Goal: Task Accomplishment & Management: Use online tool/utility

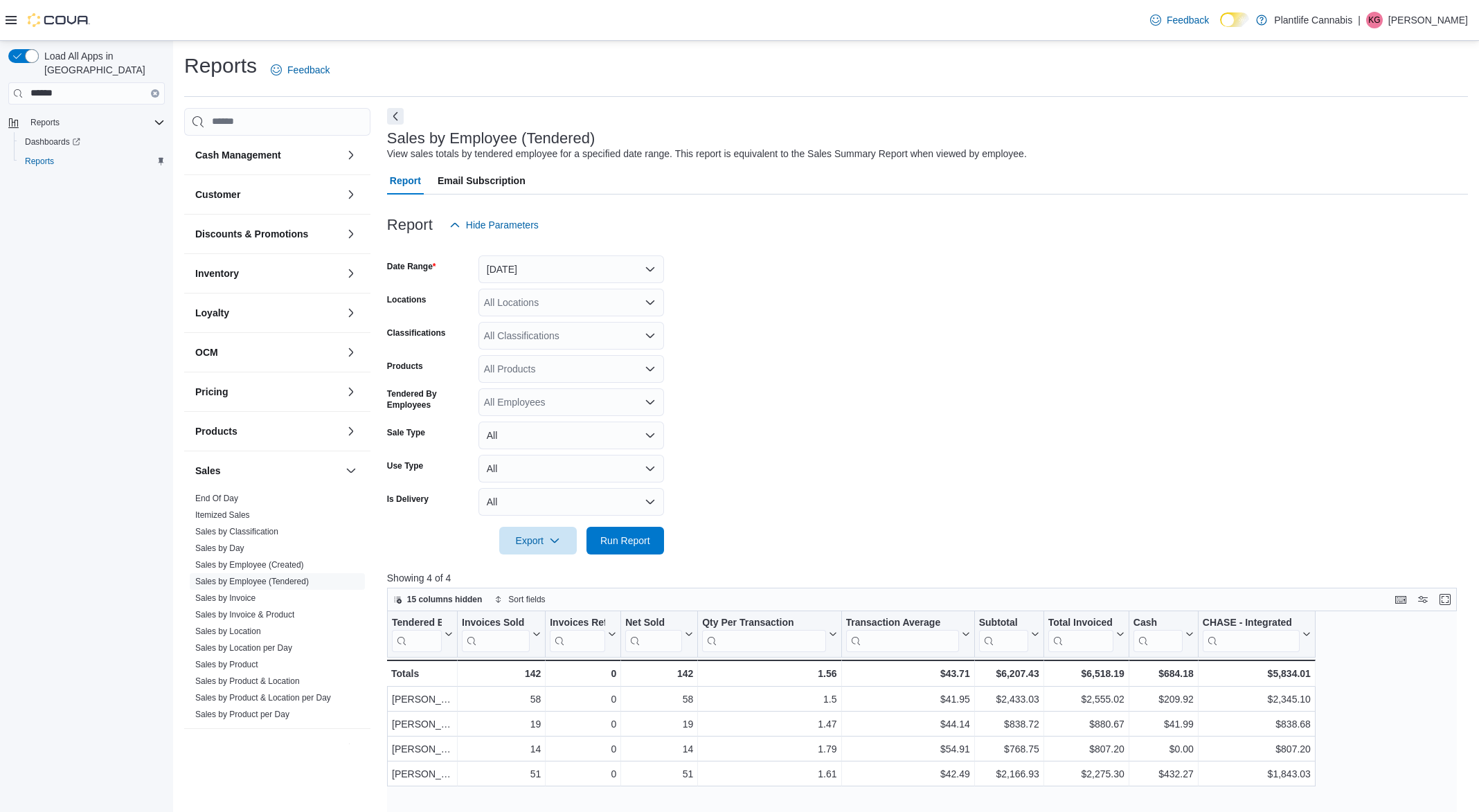
scroll to position [173, 0]
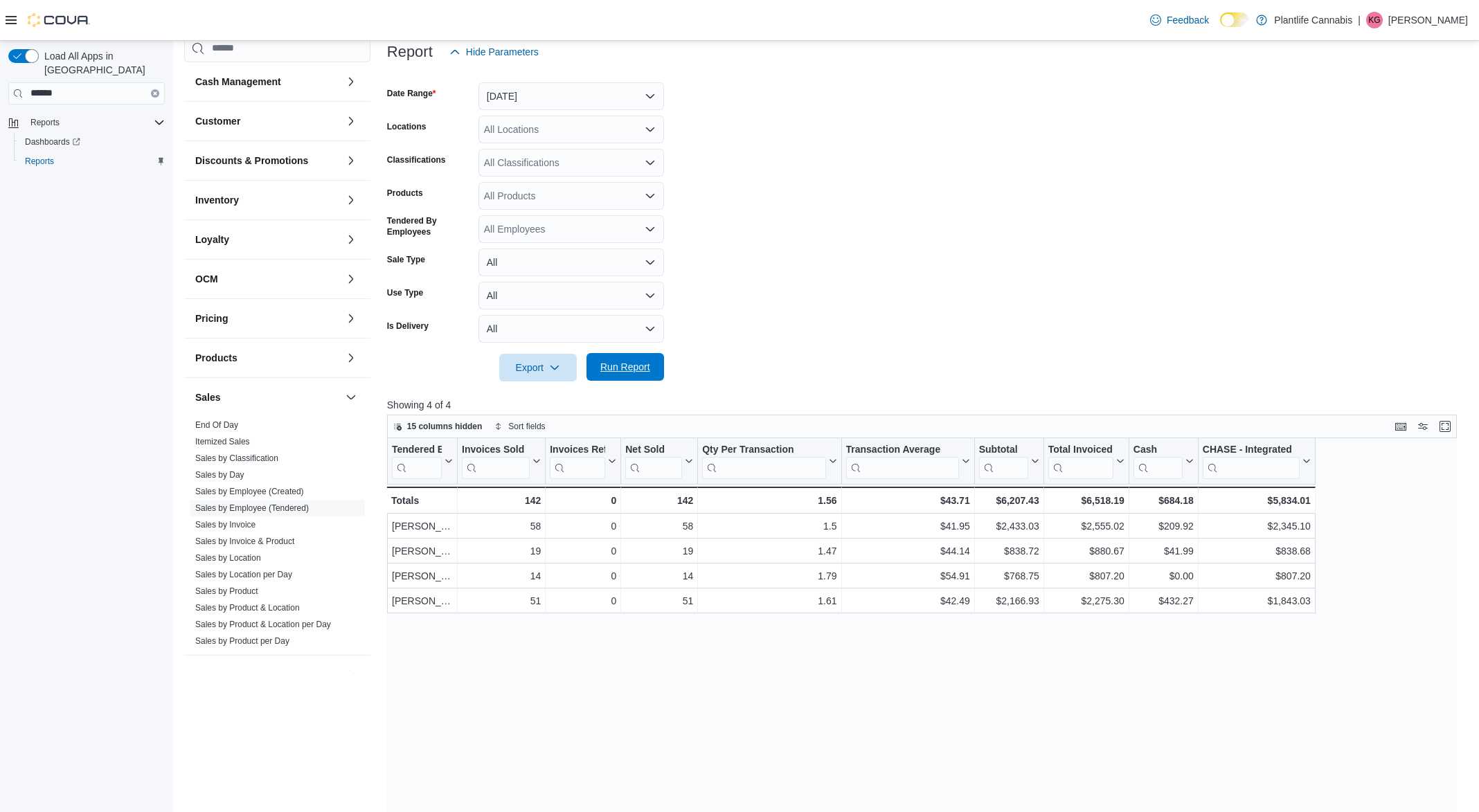
click at [621, 372] on span "Run Report" at bounding box center [625, 366] width 50 height 14
click at [1031, 647] on div "Tendered Employee Click to view column header actions Invoices Sold Click to vi…" at bounding box center [922, 751] width 1071 height 625
click at [242, 522] on link "Sales by Invoice" at bounding box center [226, 525] width 61 height 10
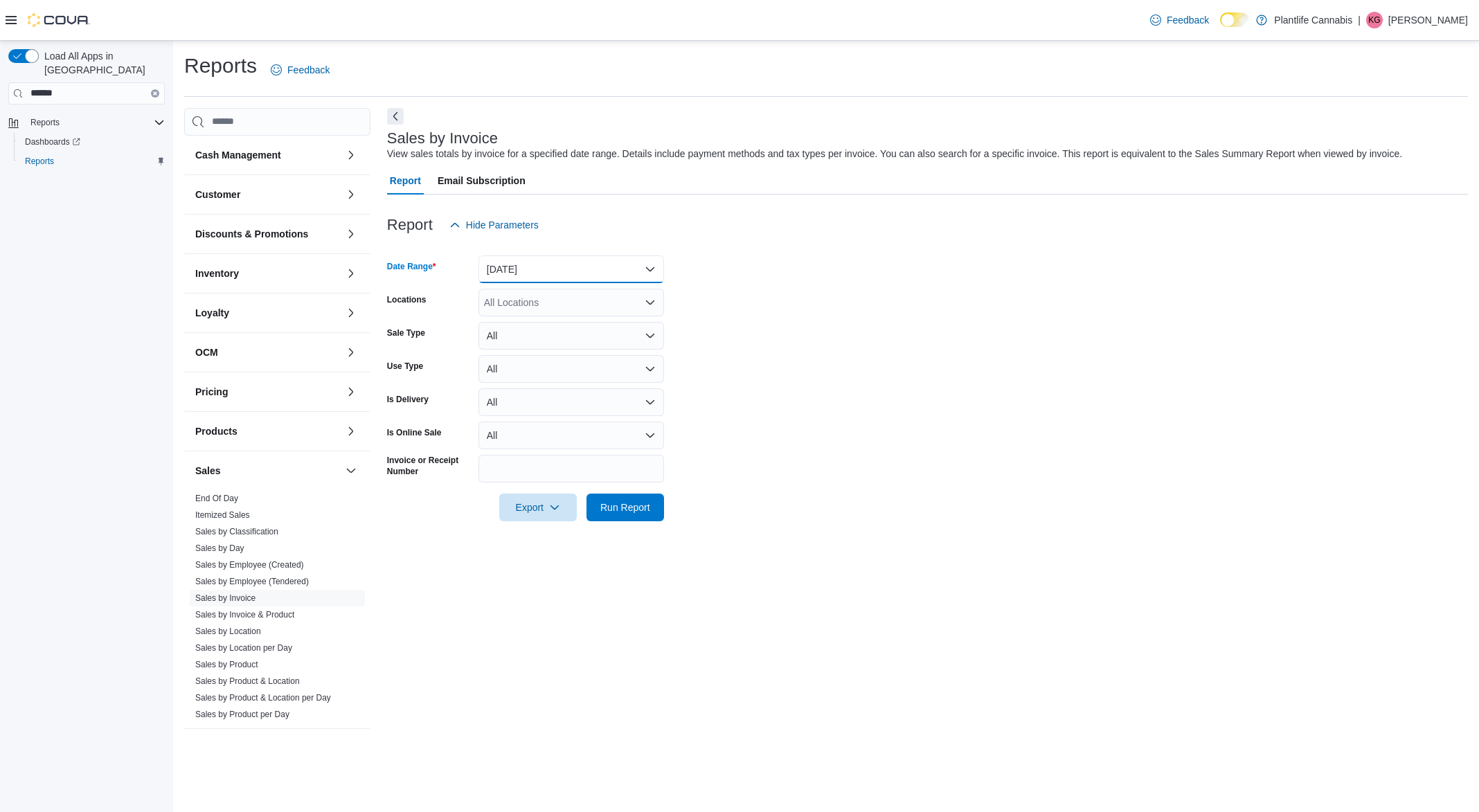
click at [629, 268] on button "[DATE]" at bounding box center [571, 269] width 186 height 28
click at [550, 323] on span "[DATE]" at bounding box center [580, 325] width 158 height 17
click at [587, 305] on div "All Locations" at bounding box center [571, 302] width 186 height 28
type input "**"
click at [543, 320] on span "[GEOGRAPHIC_DATA] - [GEOGRAPHIC_DATA]" at bounding box center [621, 325] width 211 height 14
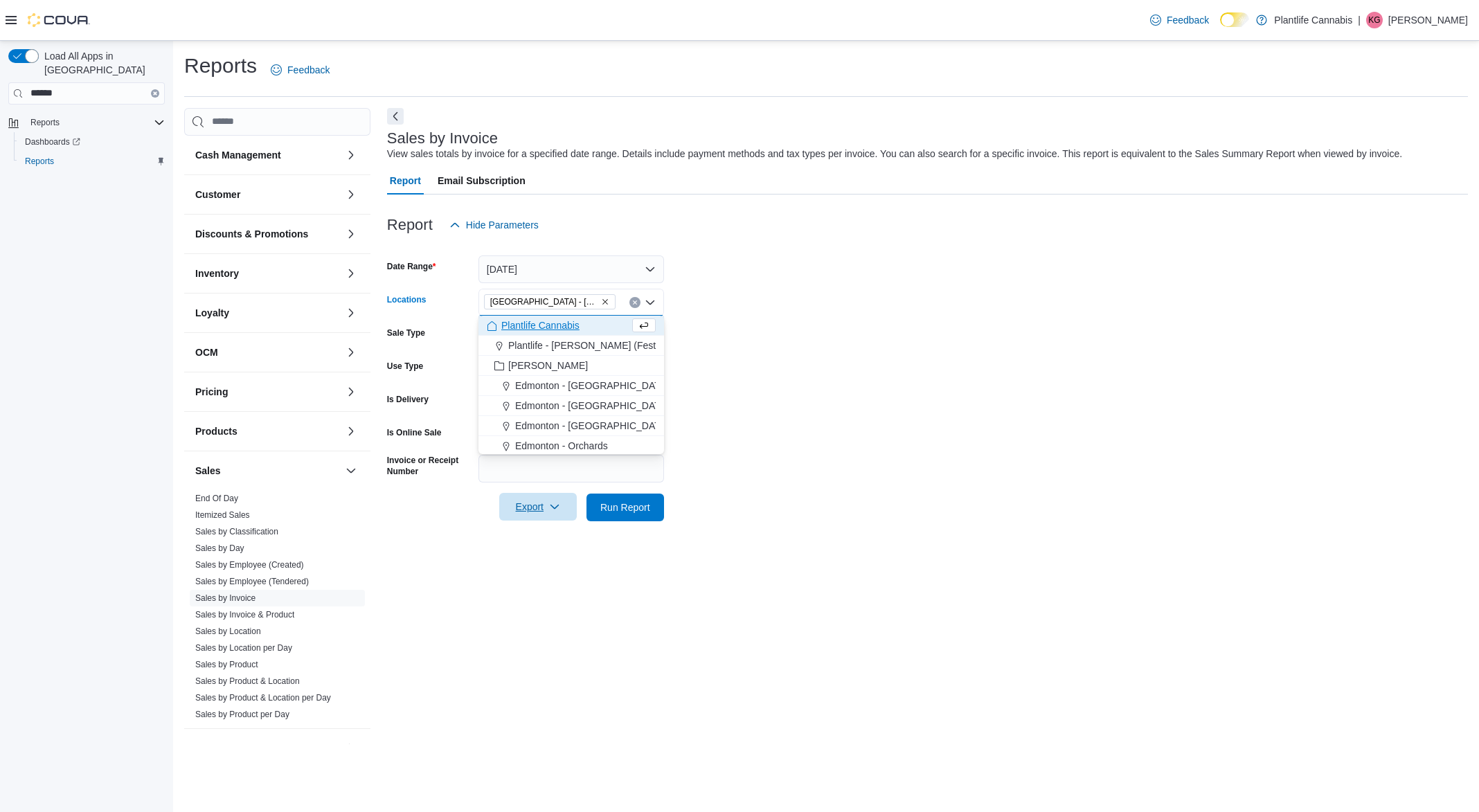
click at [550, 510] on icon "button" at bounding box center [554, 507] width 11 height 11
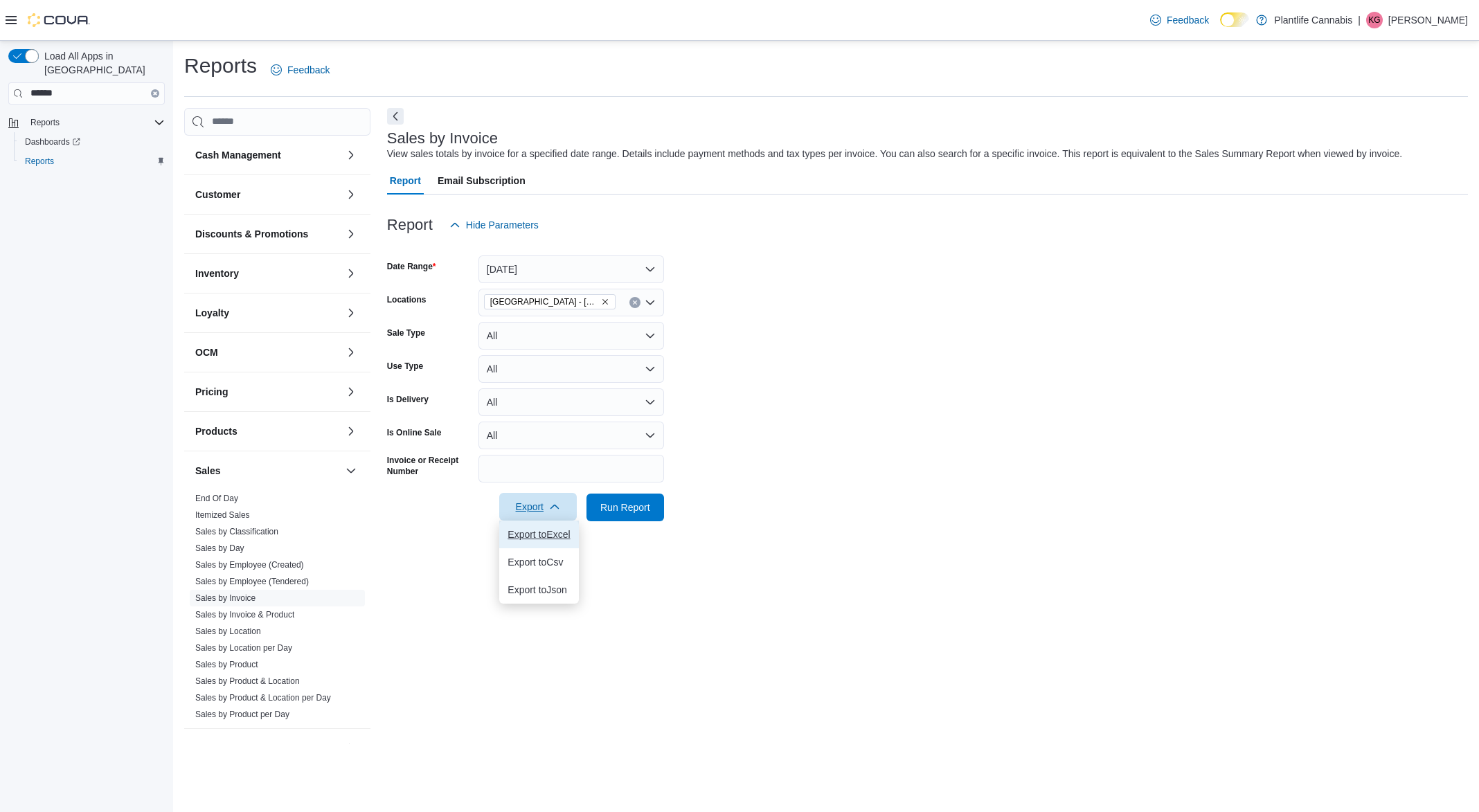
click at [558, 541] on button "Export to Excel" at bounding box center [538, 534] width 79 height 28
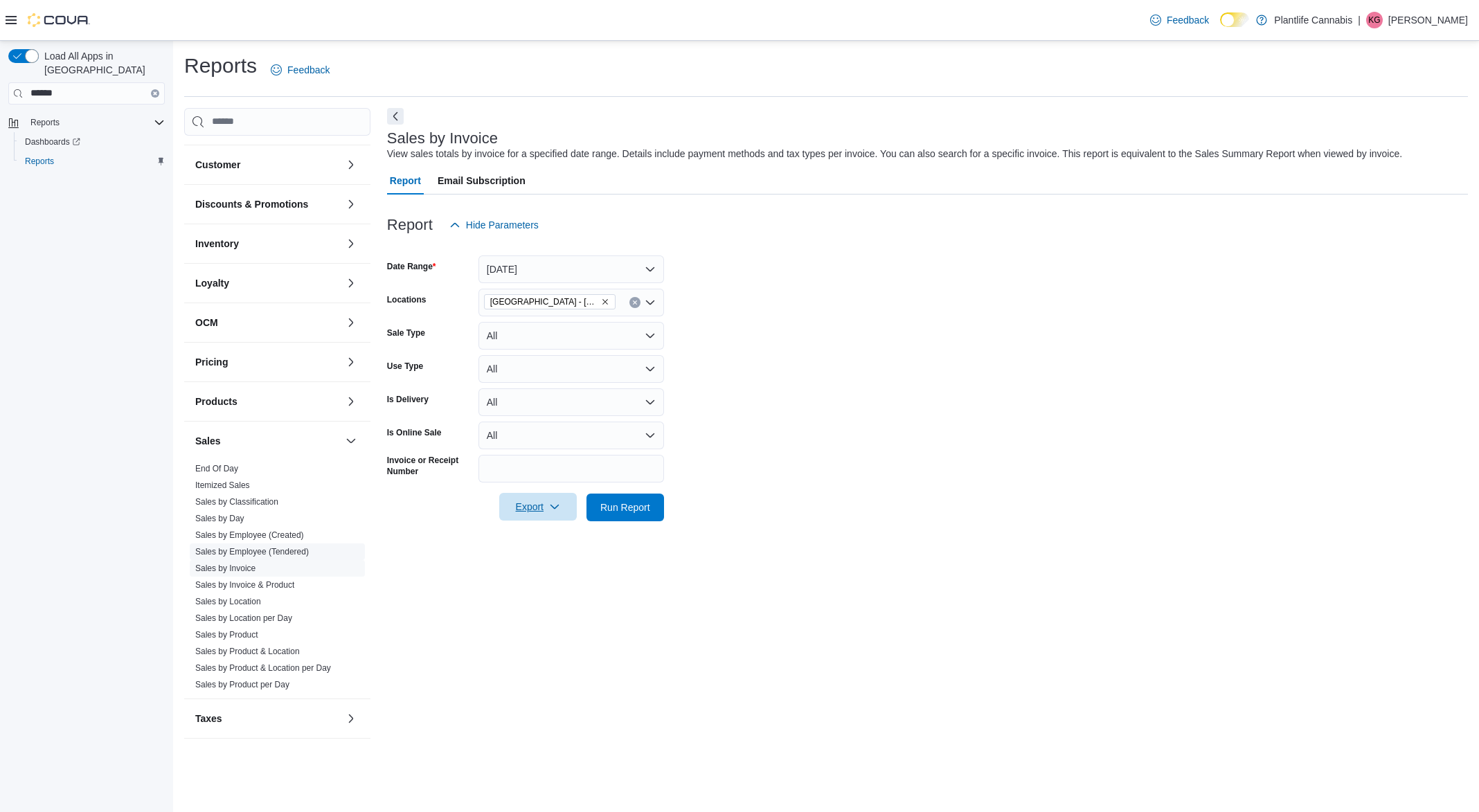
click at [253, 553] on link "Sales by Employee (Tendered)" at bounding box center [252, 552] width 113 height 10
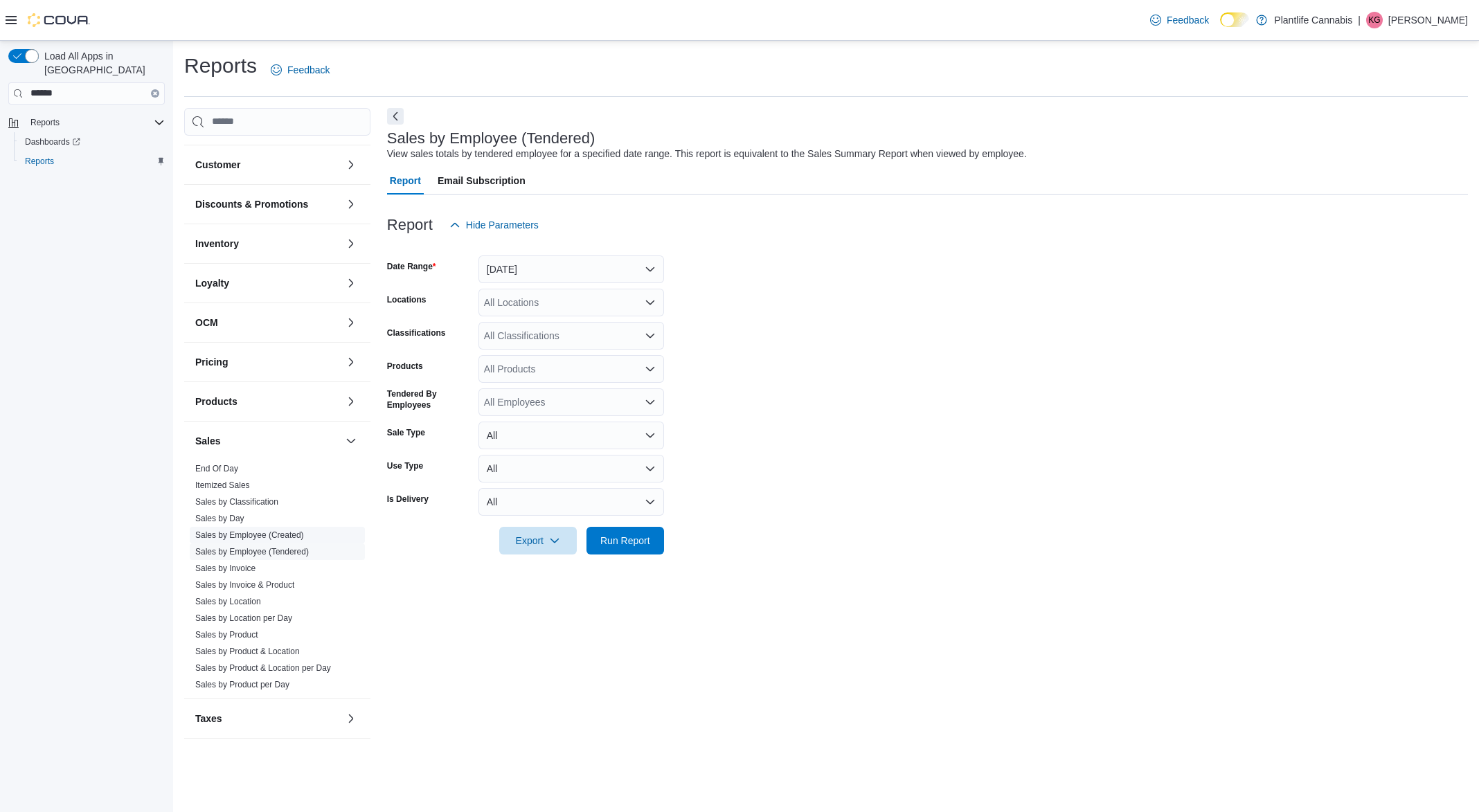
click at [253, 539] on link "Sales by Employee (Created)" at bounding box center [250, 535] width 108 height 10
click at [557, 300] on div "All Locations" at bounding box center [571, 302] width 186 height 28
type input "***"
click at [533, 323] on span "[GEOGRAPHIC_DATA] - [GEOGRAPHIC_DATA]" at bounding box center [621, 325] width 211 height 14
click at [639, 549] on span "Run Report" at bounding box center [625, 540] width 61 height 28
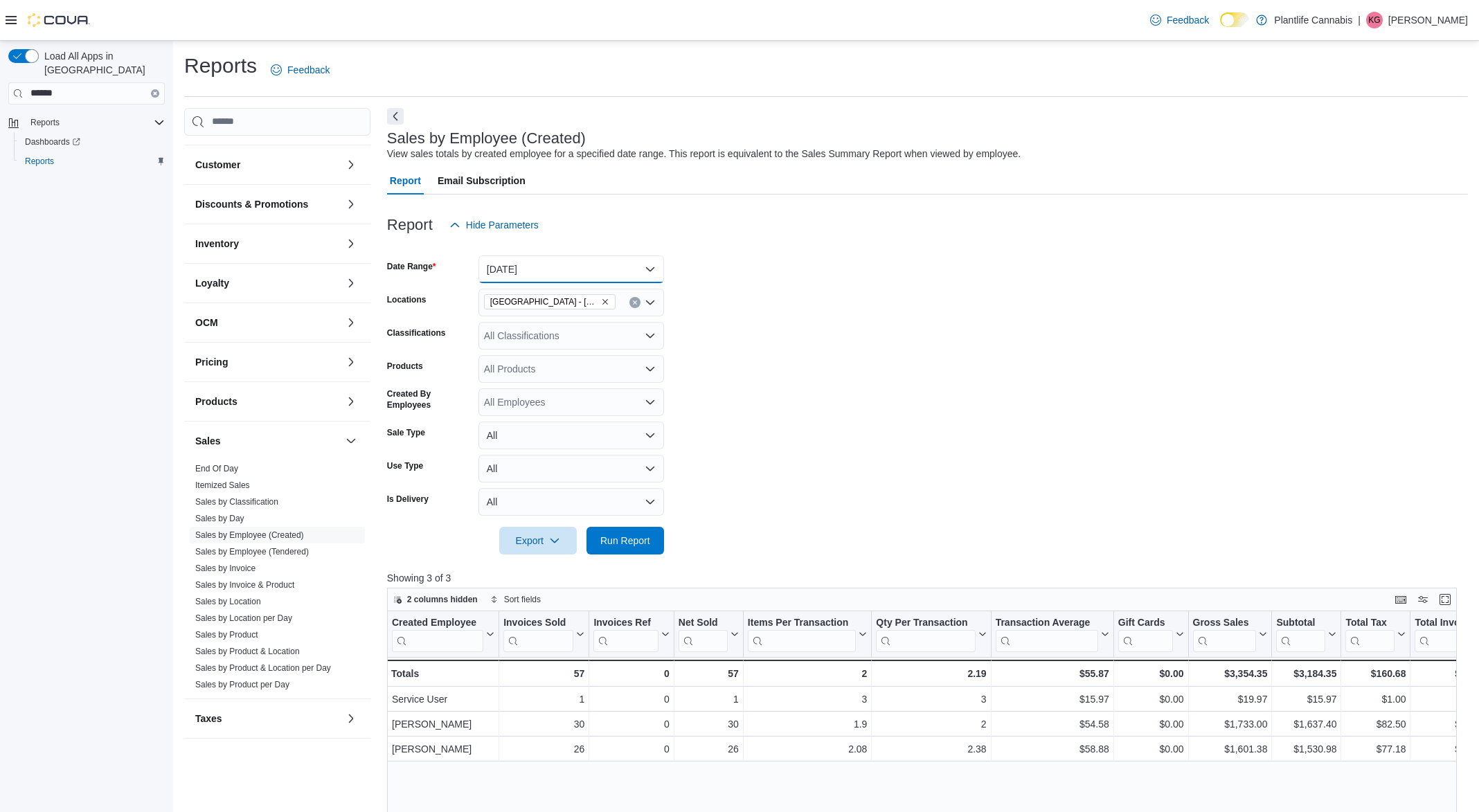
click at [630, 267] on button "[DATE]" at bounding box center [571, 269] width 186 height 28
click at [528, 332] on span "[DATE]" at bounding box center [580, 325] width 158 height 17
click at [617, 538] on span "Run Report" at bounding box center [625, 539] width 50 height 14
click at [602, 302] on icon "Remove Grande Prairie - Westgate from selection in this group" at bounding box center [605, 302] width 8 height 8
click at [602, 302] on div "[GEOGRAPHIC_DATA] - [GEOGRAPHIC_DATA]" at bounding box center [571, 302] width 186 height 28
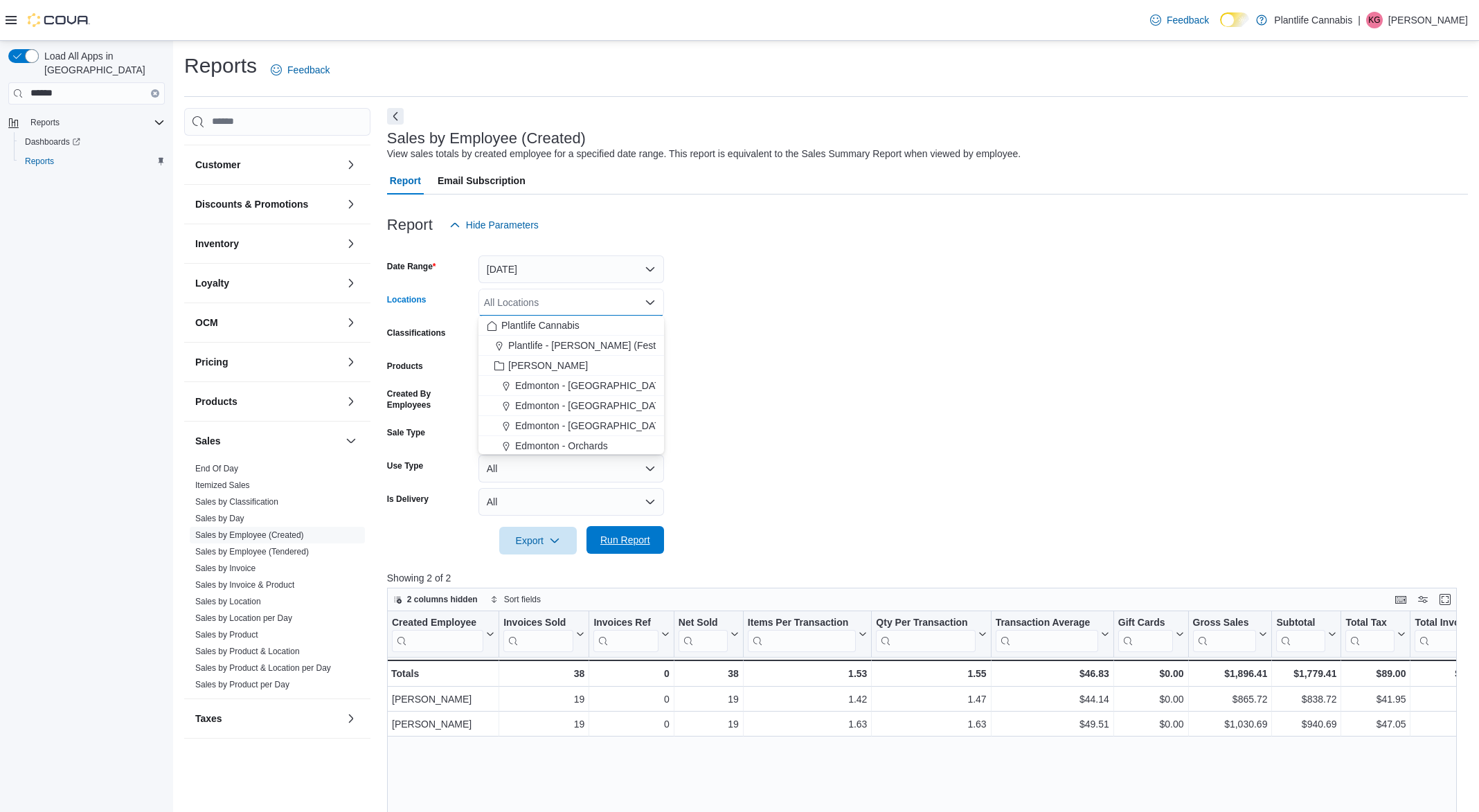
click at [613, 537] on span "Run Report" at bounding box center [625, 539] width 50 height 14
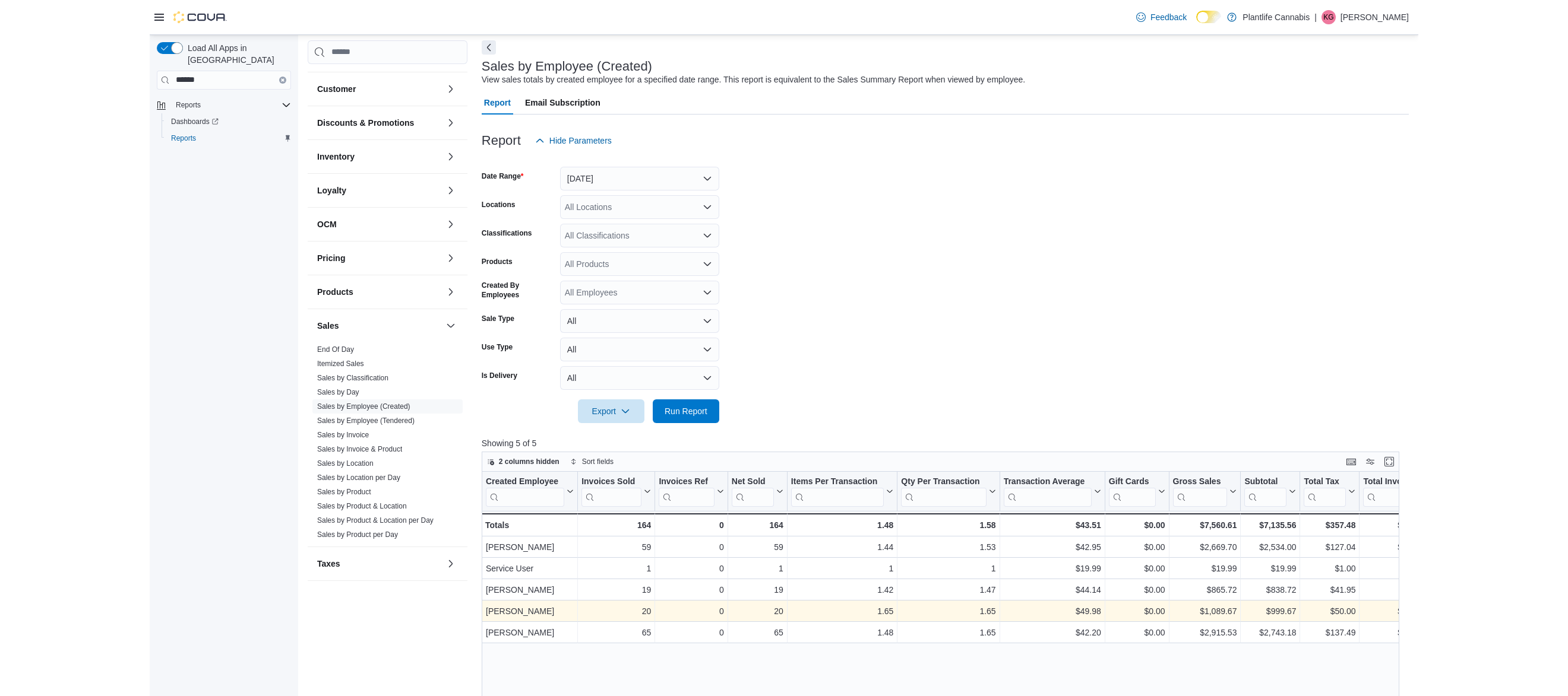
scroll to position [56, 0]
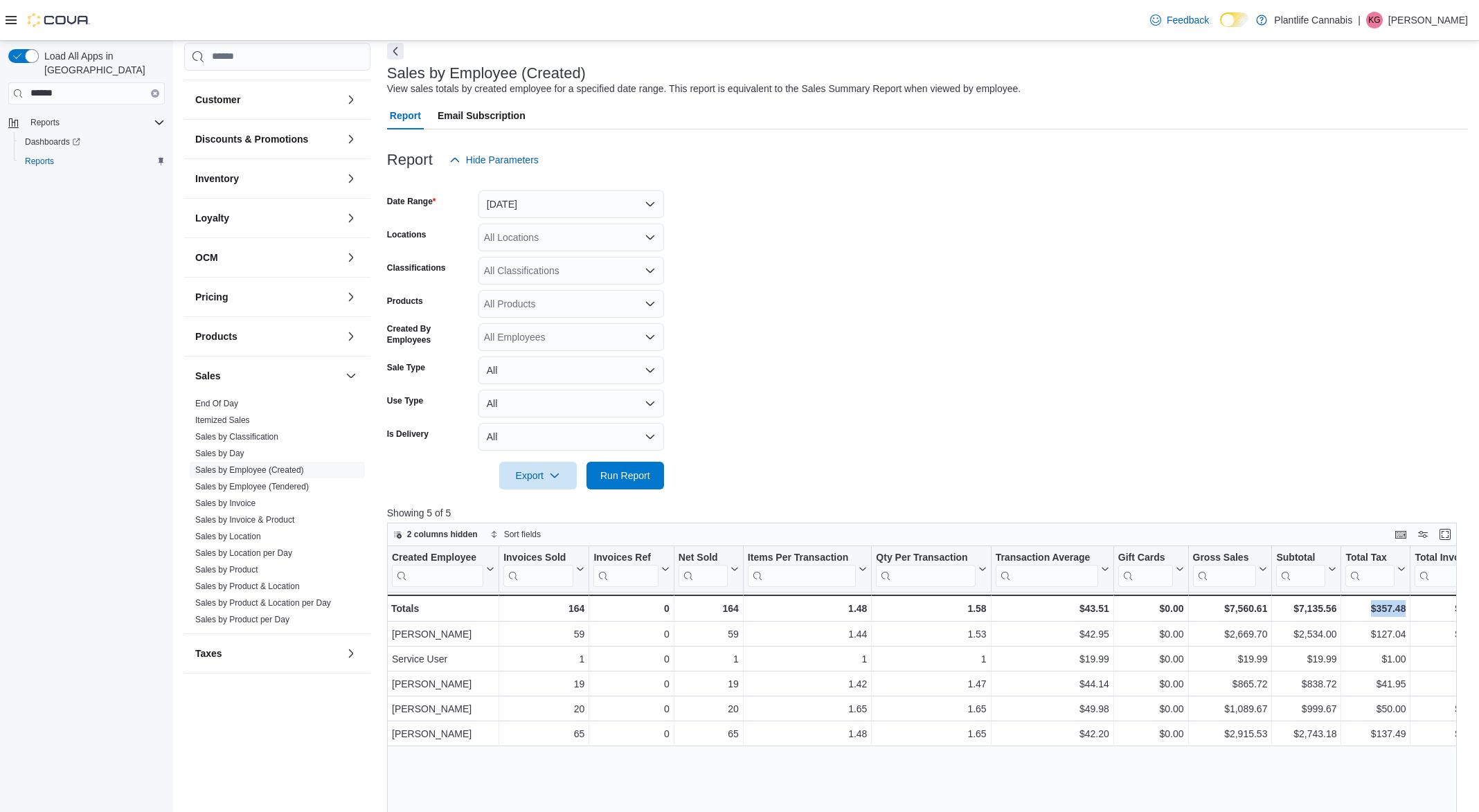
drag, startPoint x: 1353, startPoint y: 764, endPoint x: 1331, endPoint y: 766, distance: 22.1
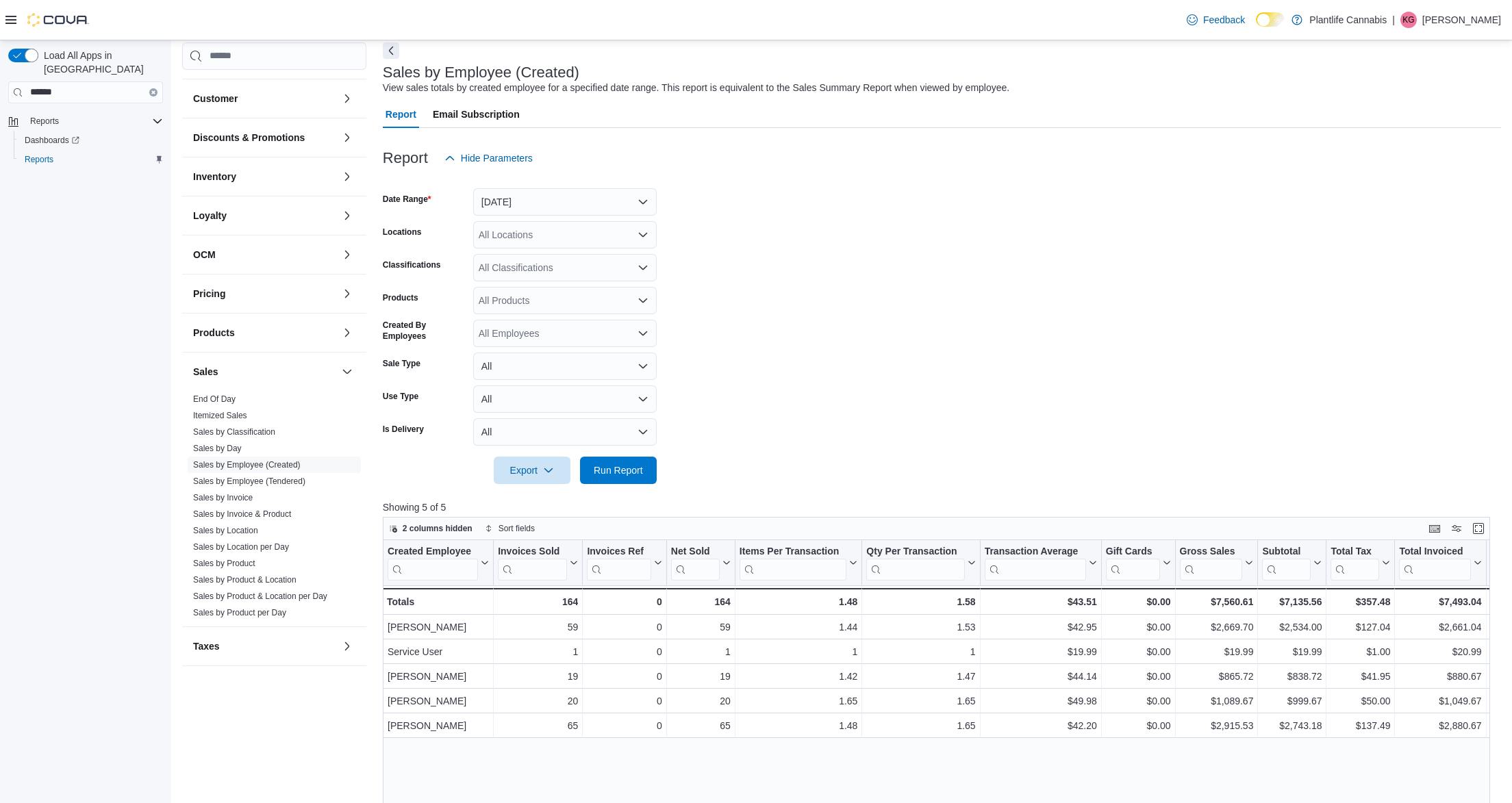
click at [548, 242] on div "All Locations" at bounding box center [565, 234] width 184 height 28
type input "**"
click at [543, 261] on span "[GEOGRAPHIC_DATA] - [GEOGRAPHIC_DATA]" at bounding box center [614, 257] width 208 height 13
click at [604, 459] on span "Run Report" at bounding box center [618, 469] width 60 height 28
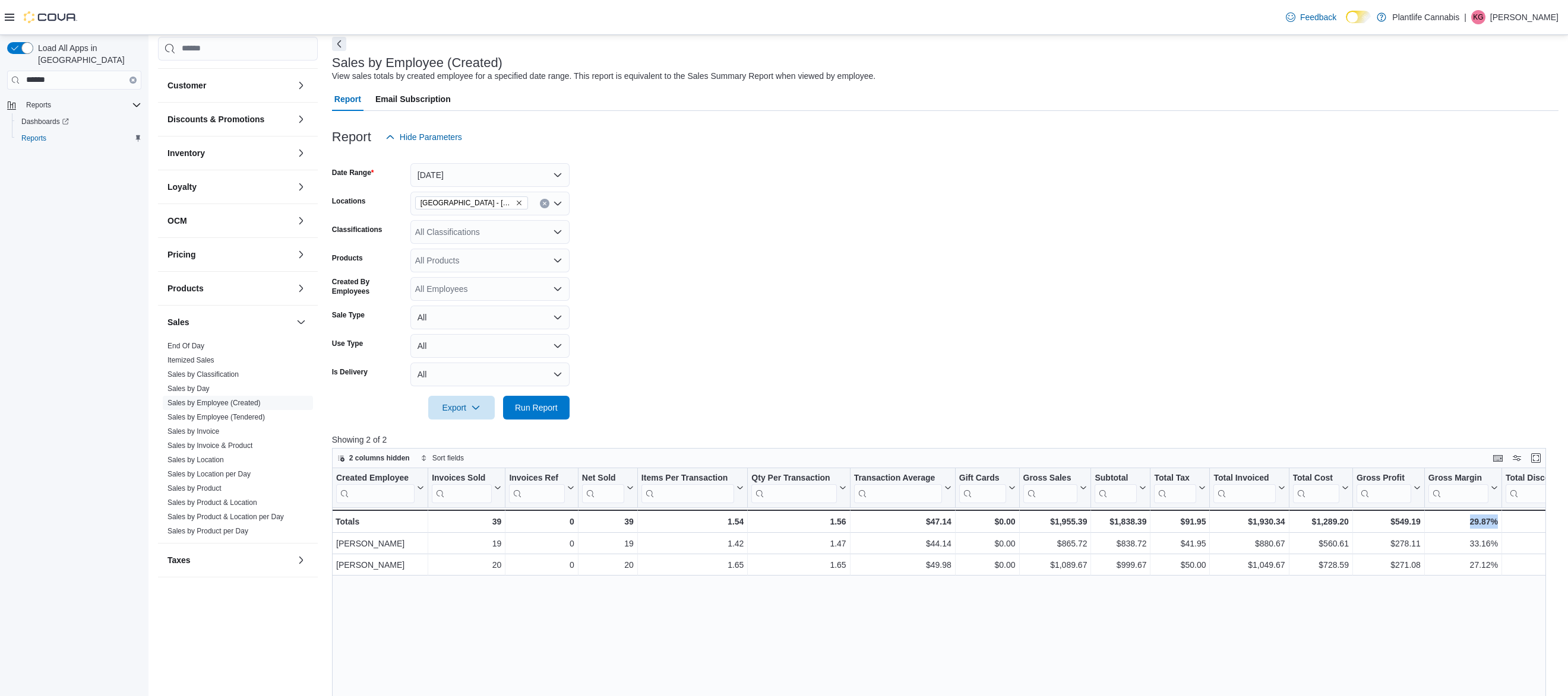
drag, startPoint x: 1462, startPoint y: 614, endPoint x: 1376, endPoint y: 604, distance: 86.6
drag, startPoint x: 1342, startPoint y: 446, endPoint x: 1553, endPoint y: 478, distance: 213.4
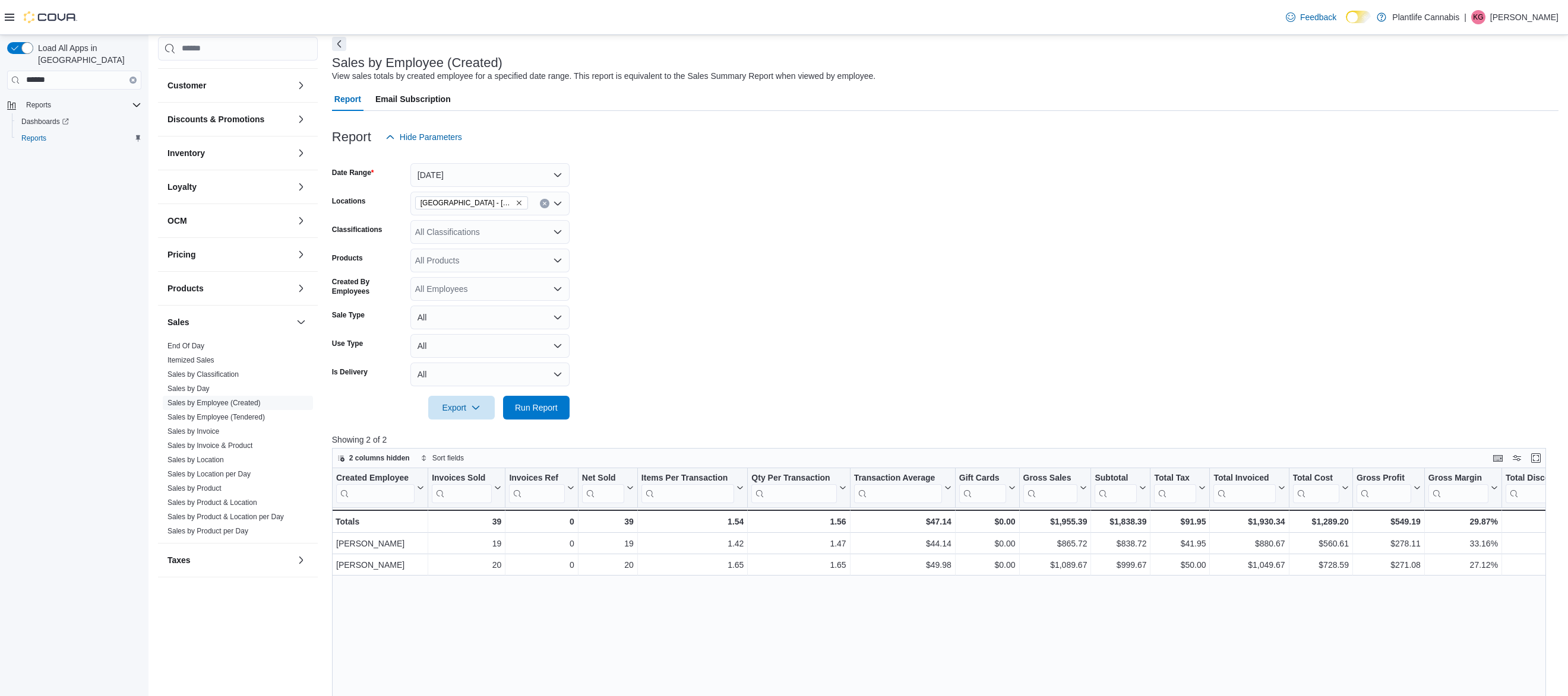
click at [1268, 515] on div "Reports Feedback Cash Management Cash Management Cash Out Details Customer Cust…" at bounding box center [858, 497] width 1420 height 1035
click at [384, 457] on span "2 columns hidden" at bounding box center [379, 458] width 61 height 10
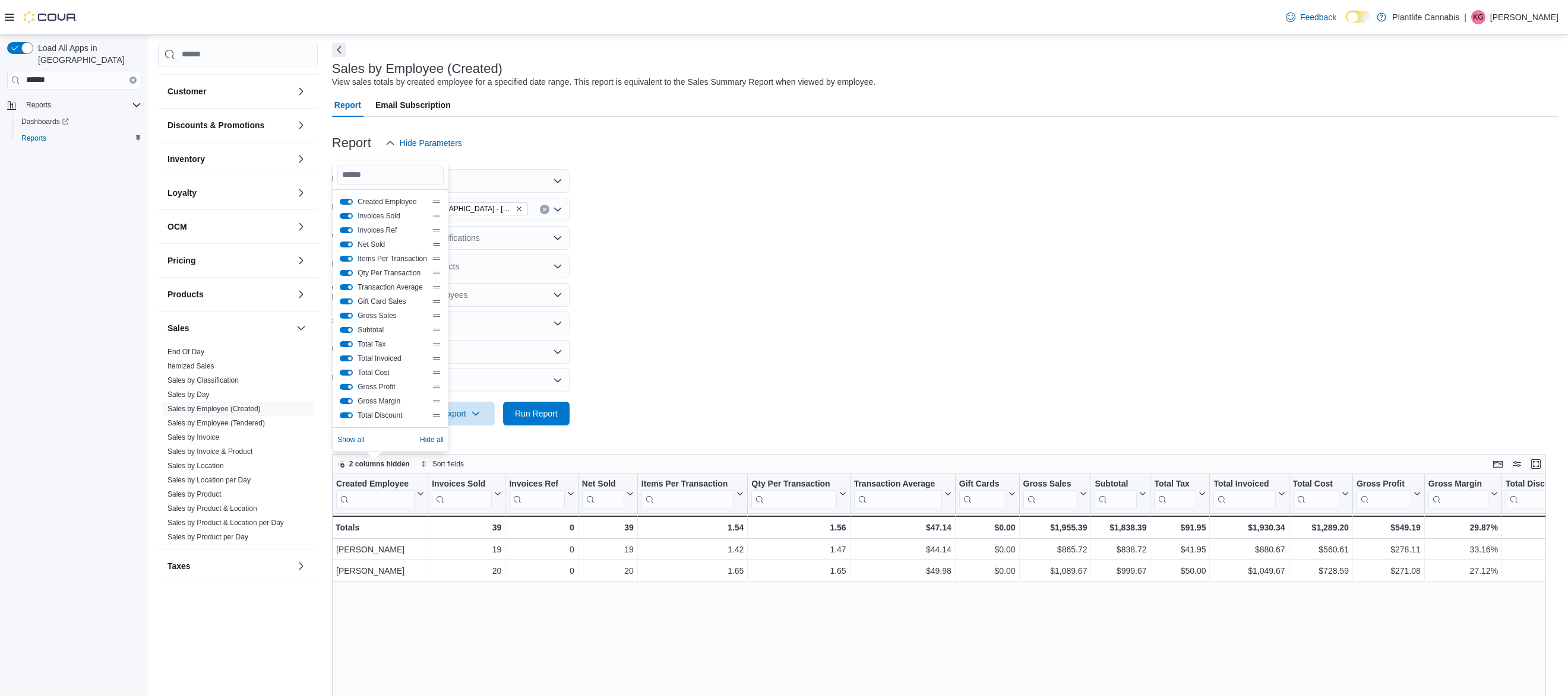
scroll to position [49, 0]
click at [345, 401] on button "Gross Margin" at bounding box center [346, 402] width 13 height 6
click at [348, 416] on button "Total Discount" at bounding box center [346, 416] width 13 height 6
click at [351, 340] on button "Loyalty Redemptions" at bounding box center [346, 343] width 13 height 6
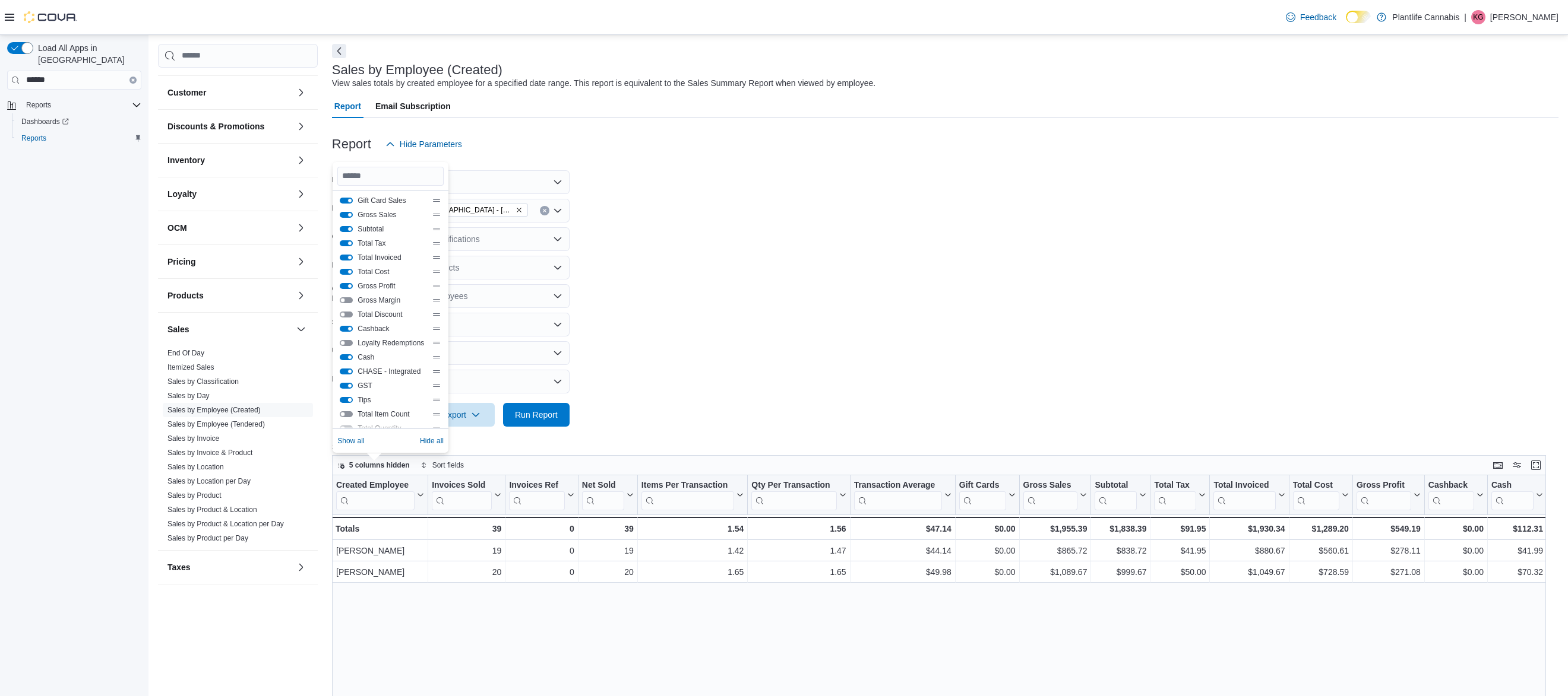
click at [346, 398] on button "Tips" at bounding box center [346, 400] width 13 height 6
click at [346, 284] on button "Gross Profit" at bounding box center [346, 286] width 13 height 6
click at [343, 198] on button "Gift Card Sales" at bounding box center [346, 200] width 13 height 6
click at [344, 386] on button "GST" at bounding box center [346, 386] width 13 height 6
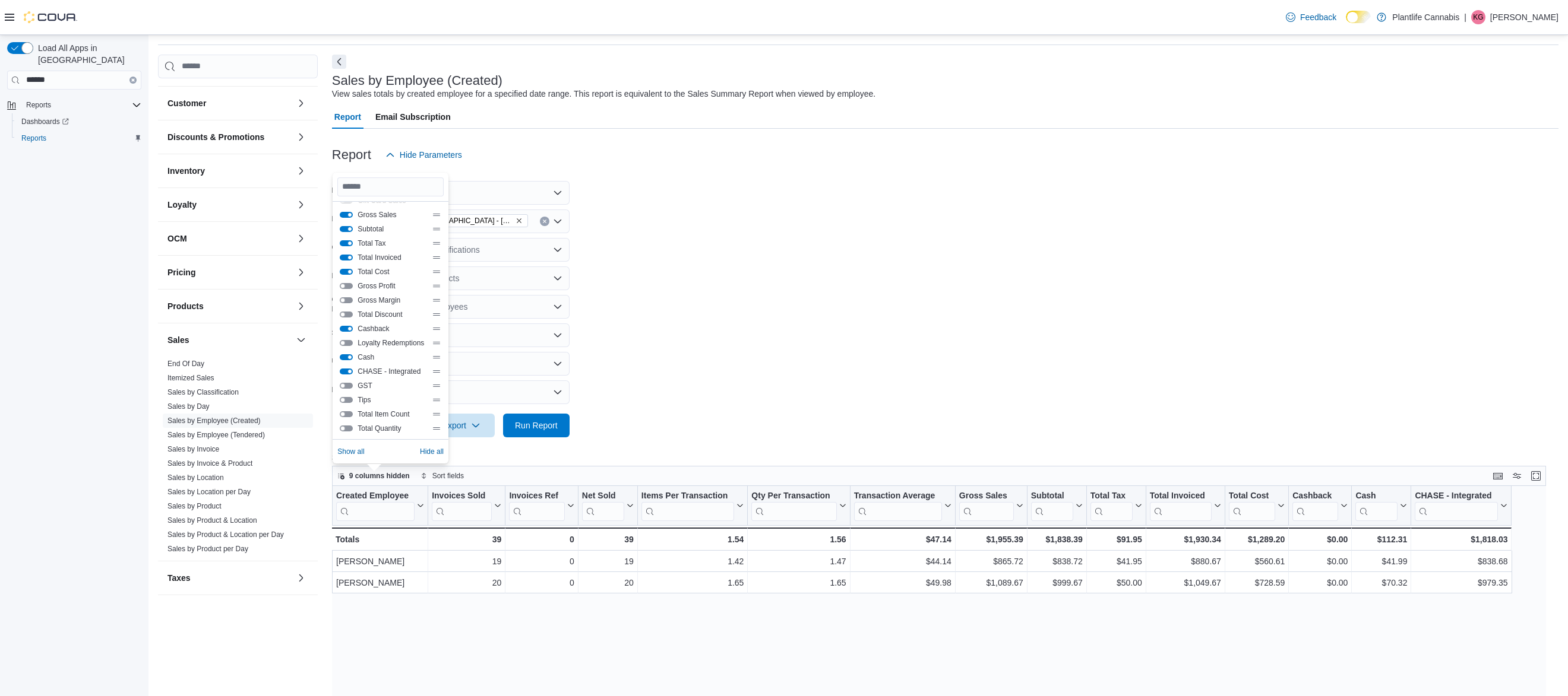
scroll to position [34, 0]
click at [349, 332] on button "Cashback" at bounding box center [346, 332] width 13 height 6
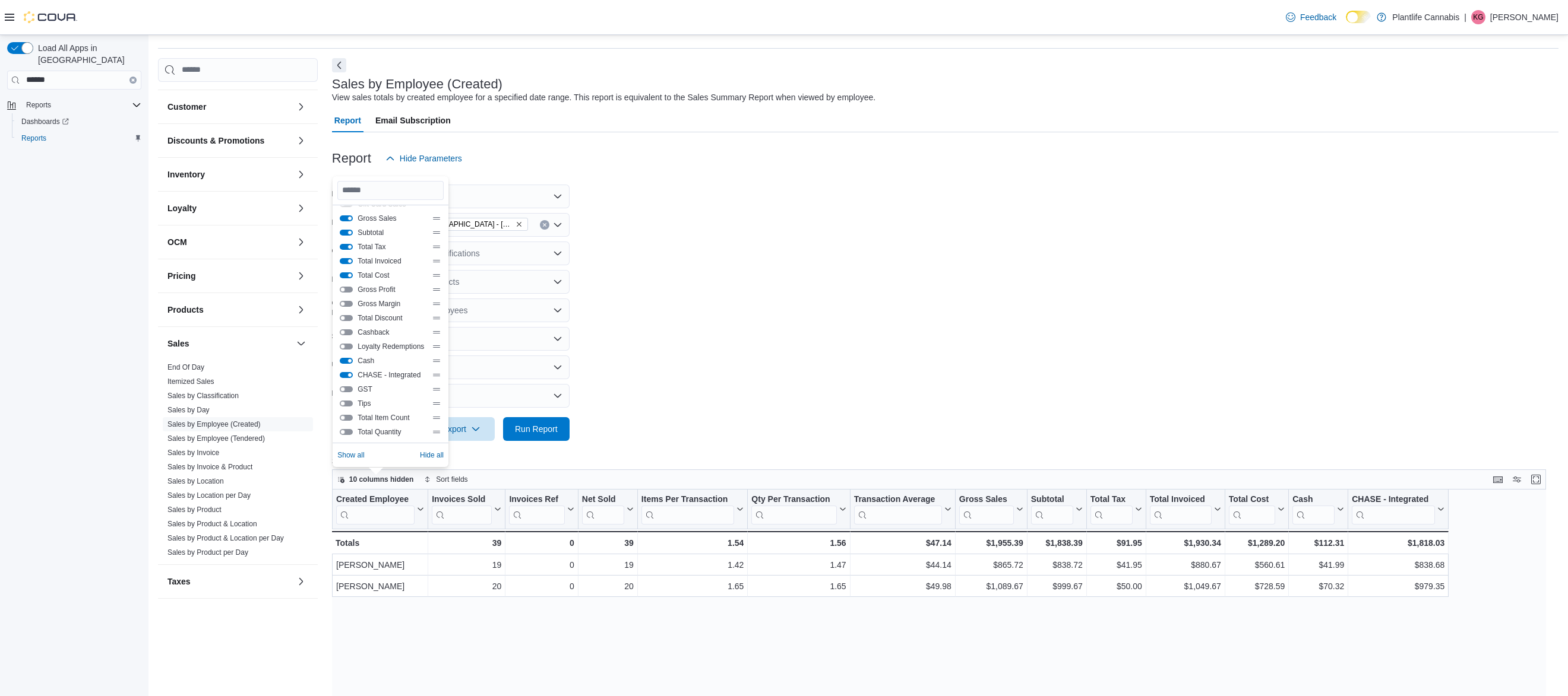
click at [912, 305] on form "Date Range [DATE] Locations [GEOGRAPHIC_DATA] - [GEOGRAPHIC_DATA] Classificatio…" at bounding box center [945, 306] width 1227 height 271
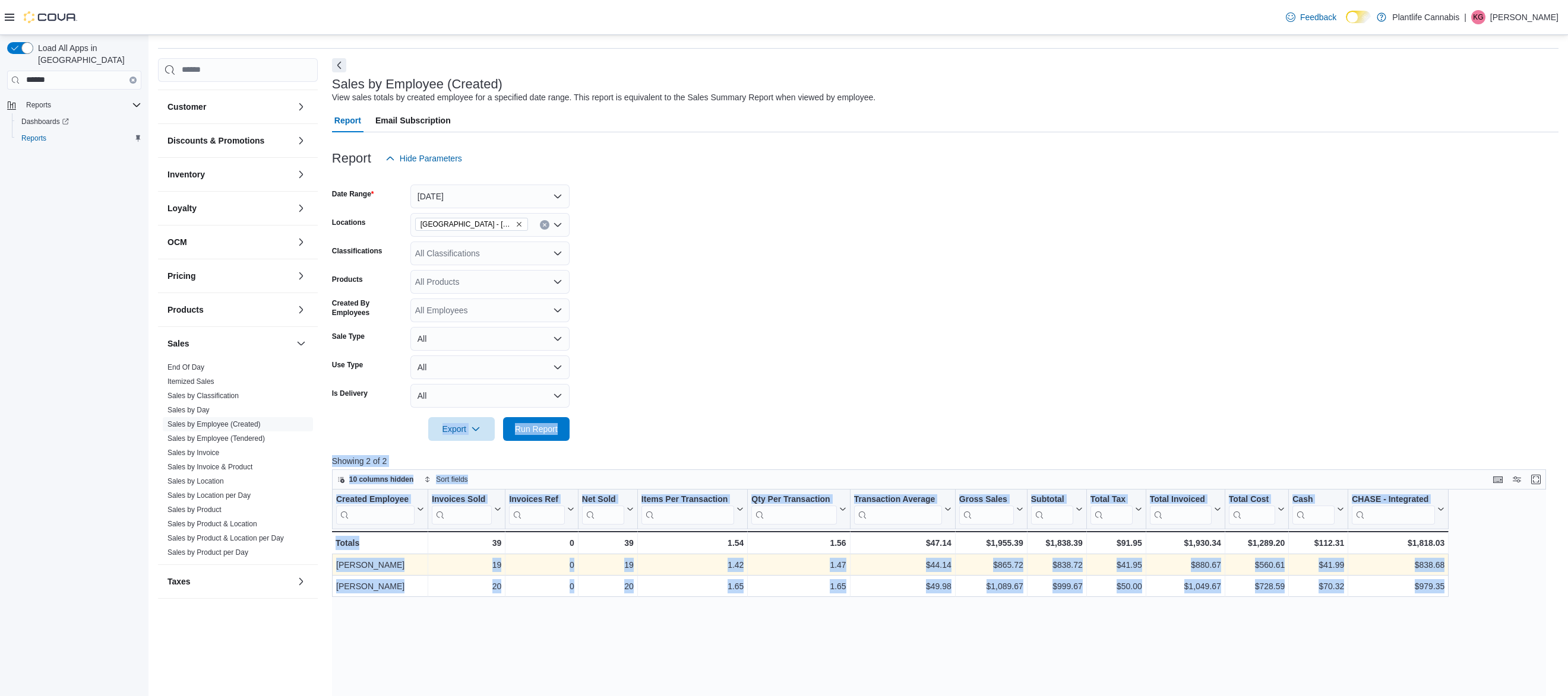
click at [471, 558] on div "Report Hide Parameters Date Range [DATE] Locations [GEOGRAPHIC_DATA] - Westgate…" at bounding box center [945, 579] width 1227 height 894
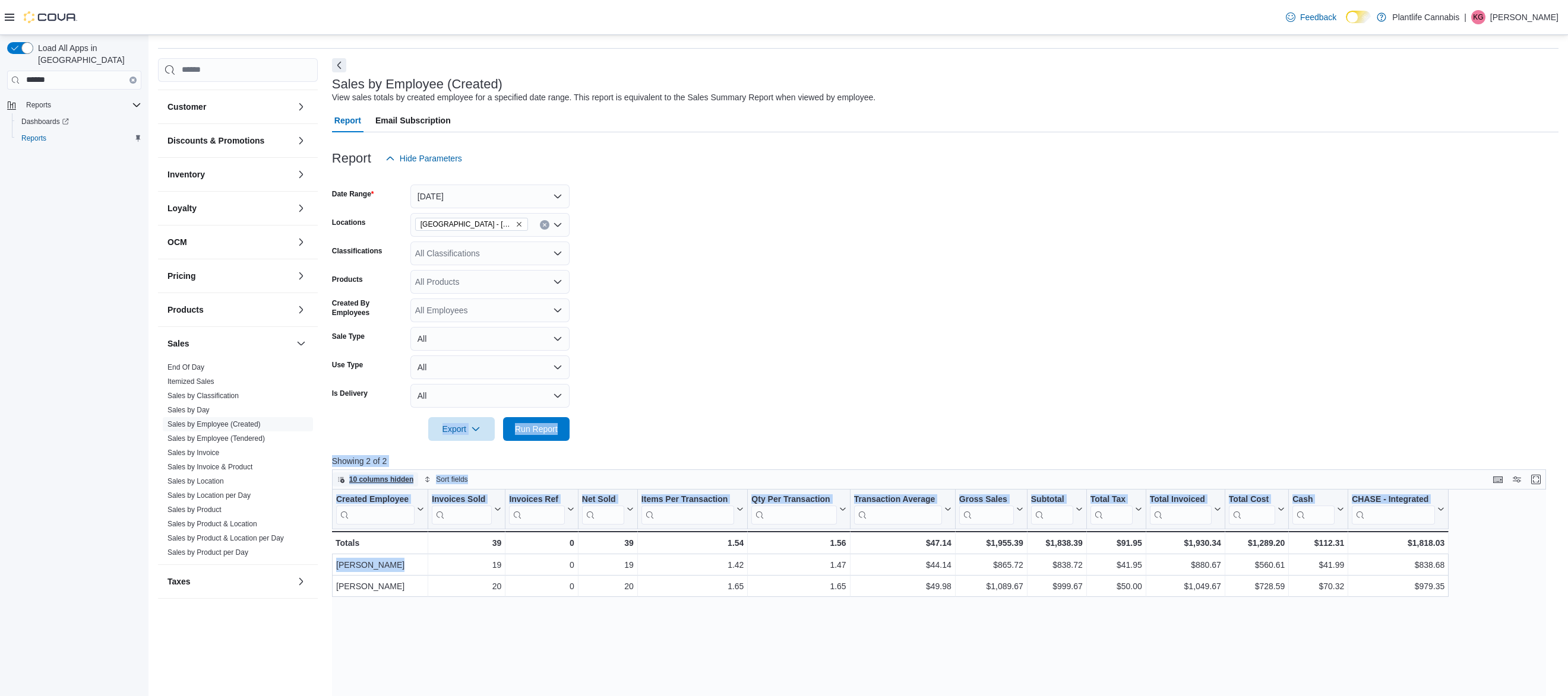
click at [402, 481] on span "10 columns hidden" at bounding box center [381, 479] width 65 height 10
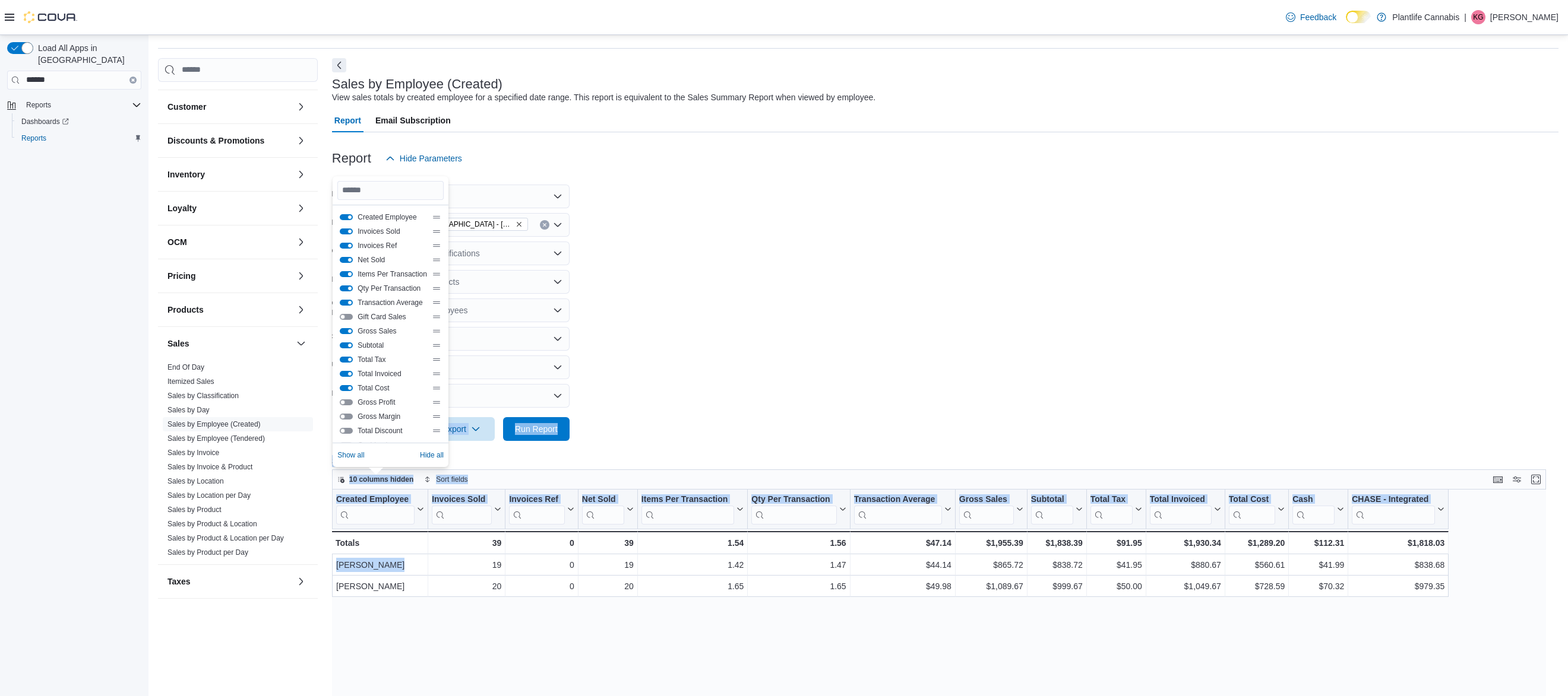
click at [345, 275] on button "Items Per Transaction" at bounding box center [346, 274] width 13 height 6
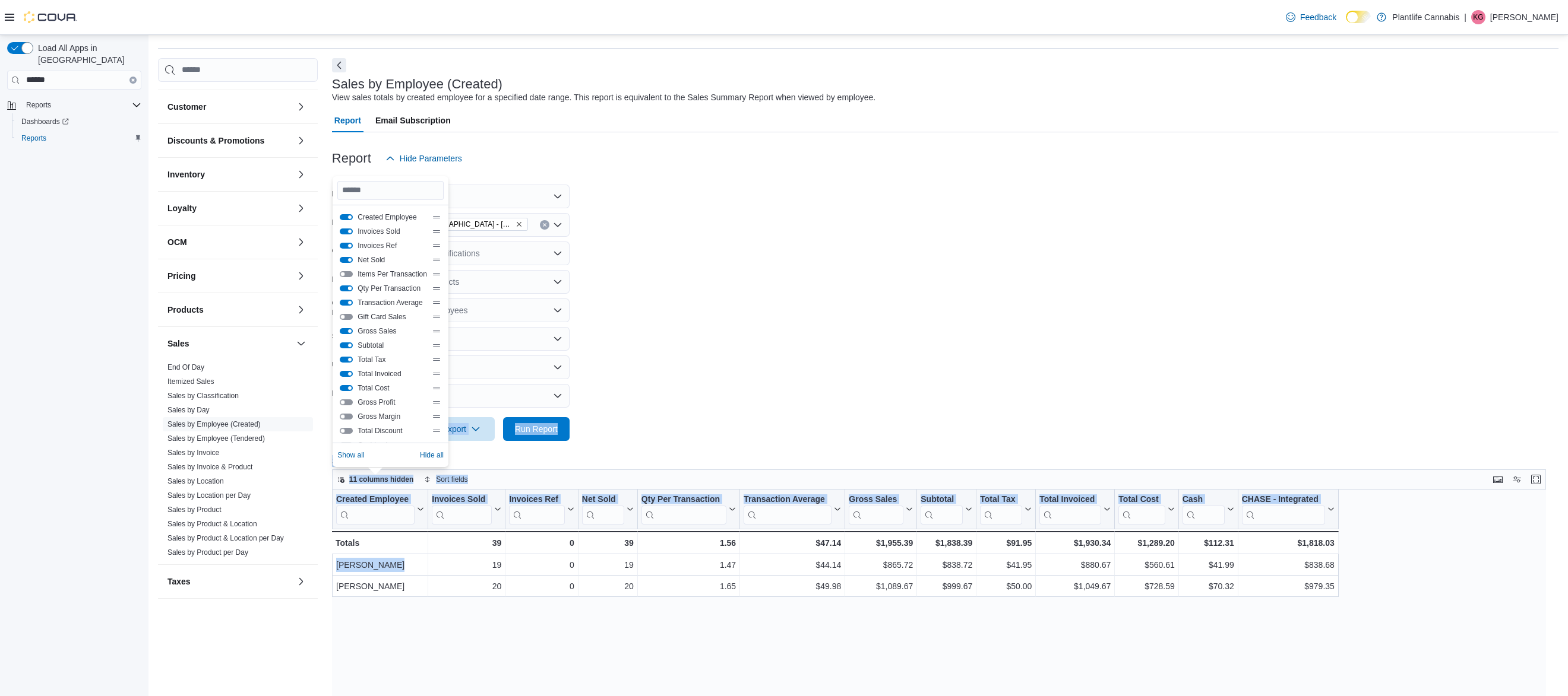
click at [348, 286] on button "Qty Per Transaction" at bounding box center [346, 289] width 13 height 6
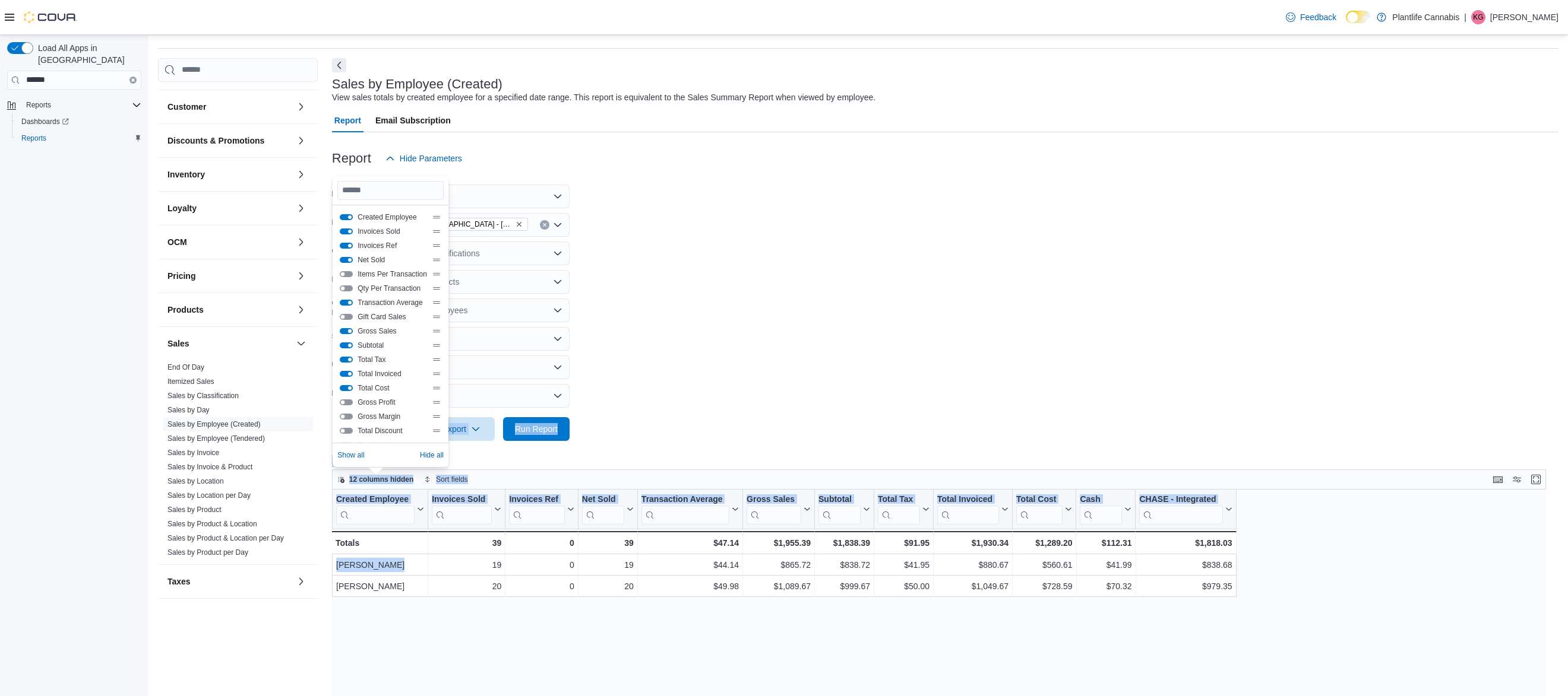
click at [351, 329] on button "Gross Sales" at bounding box center [346, 331] width 13 height 6
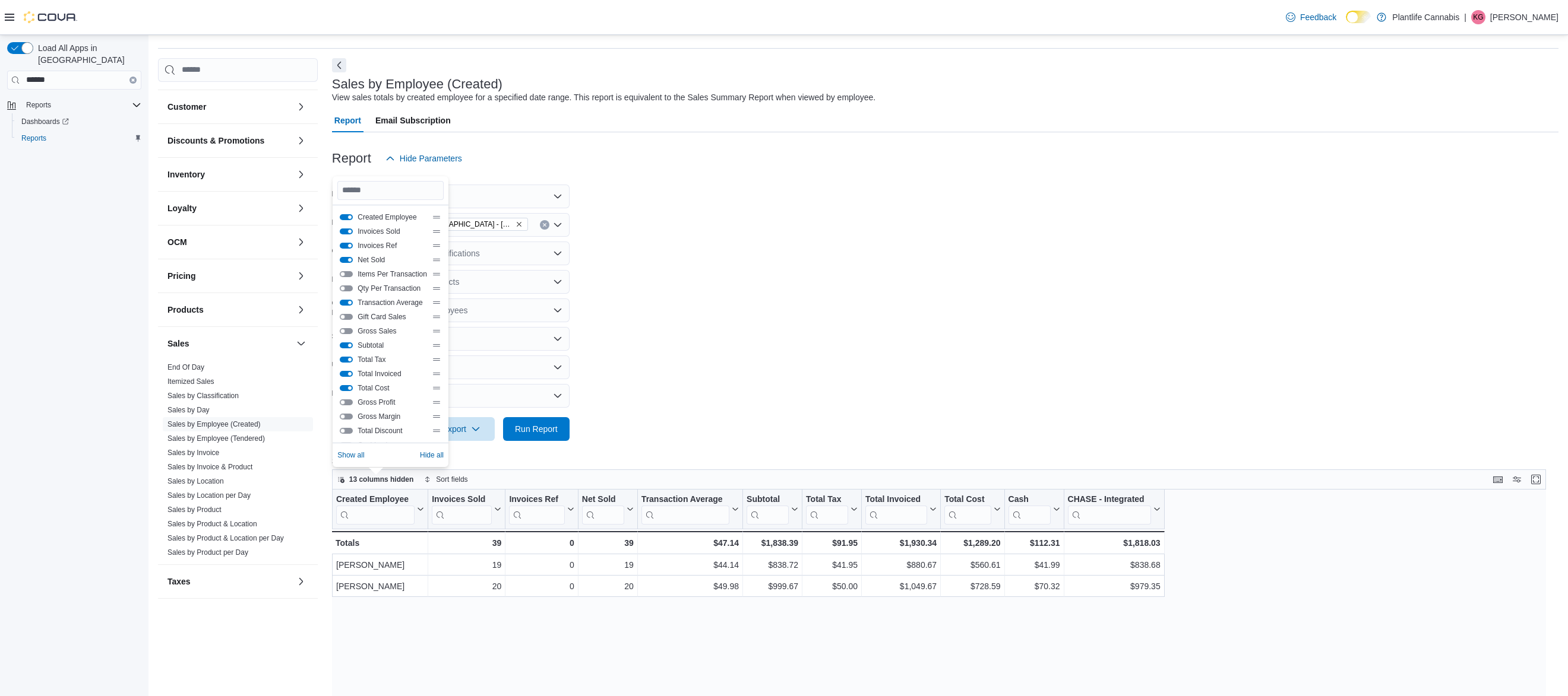
click at [865, 424] on form "Date Range [DATE] Locations [GEOGRAPHIC_DATA] - [GEOGRAPHIC_DATA] Classificatio…" at bounding box center [945, 306] width 1227 height 271
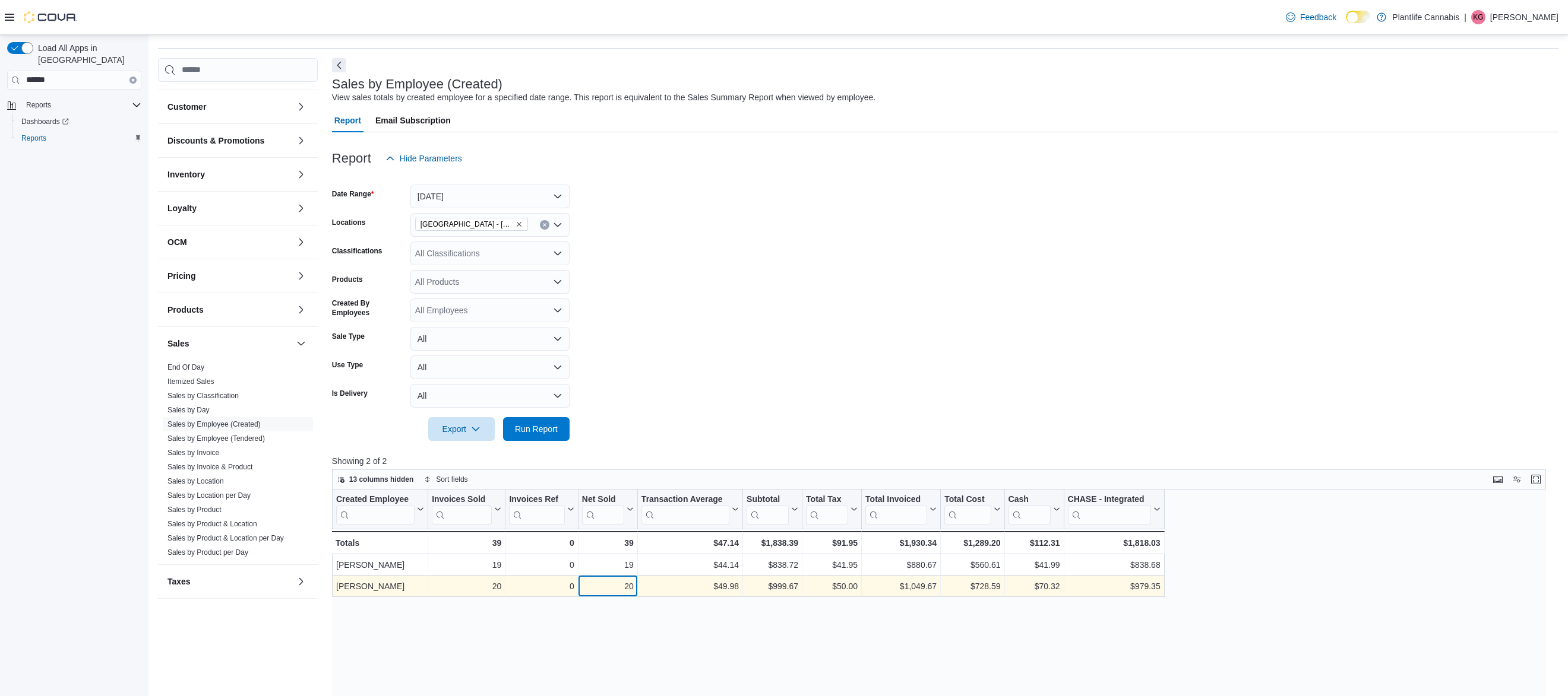
click at [633, 588] on div "20" at bounding box center [608, 586] width 52 height 14
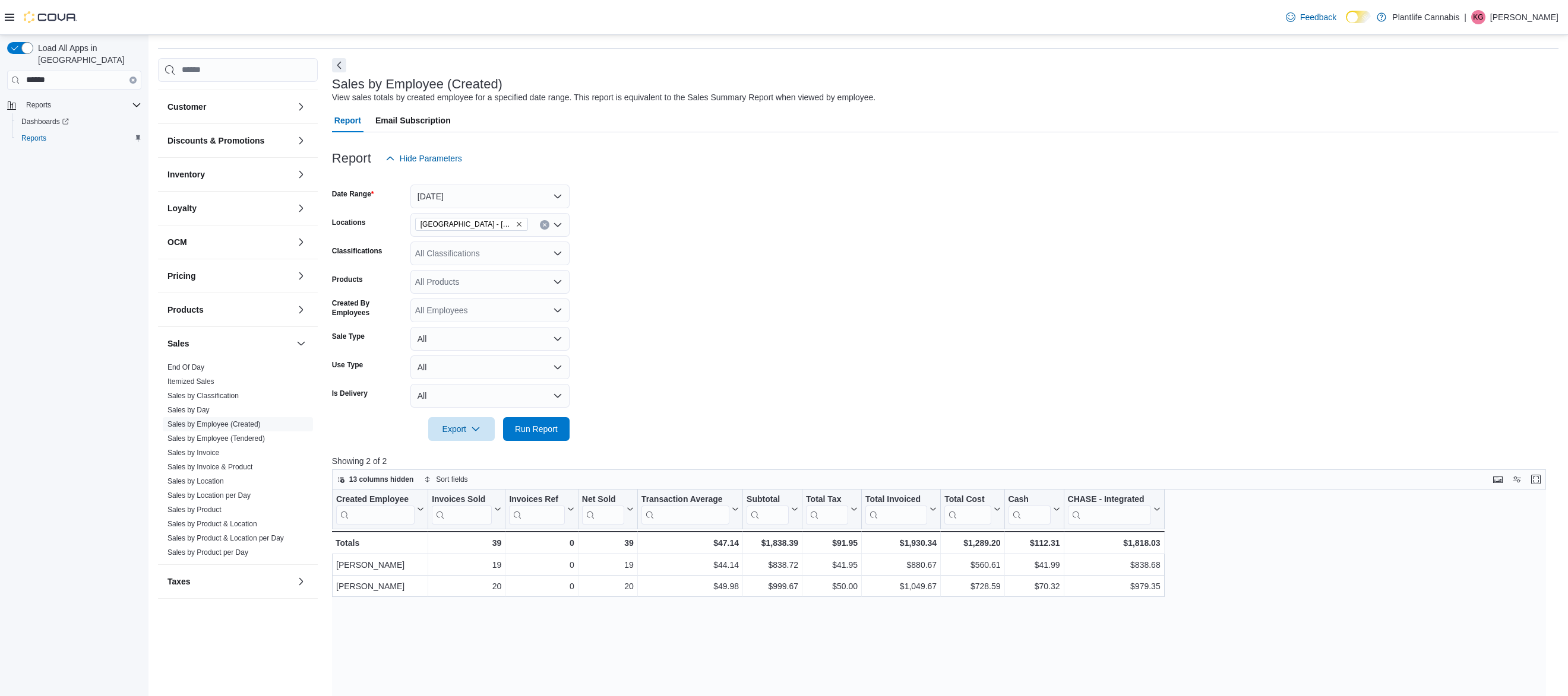
click at [1038, 350] on form "Date Range [DATE] Locations [GEOGRAPHIC_DATA] - [GEOGRAPHIC_DATA] Classificatio…" at bounding box center [945, 306] width 1227 height 271
